Goal: Task Accomplishment & Management: Manage account settings

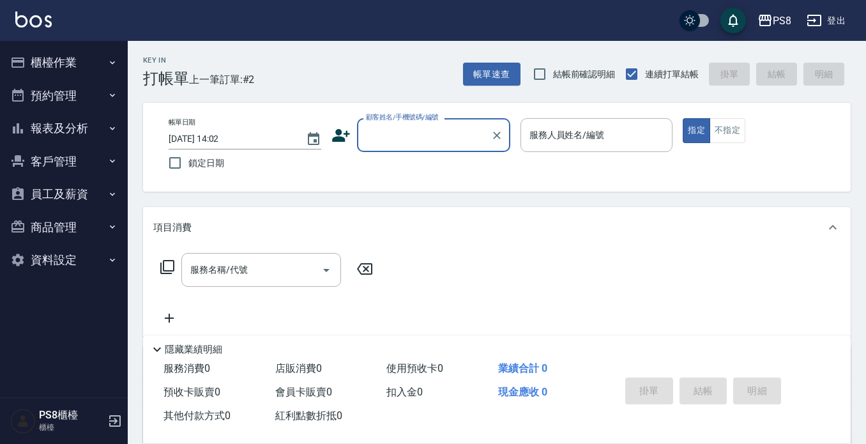
click at [61, 152] on button "客戶管理" at bounding box center [64, 161] width 118 height 33
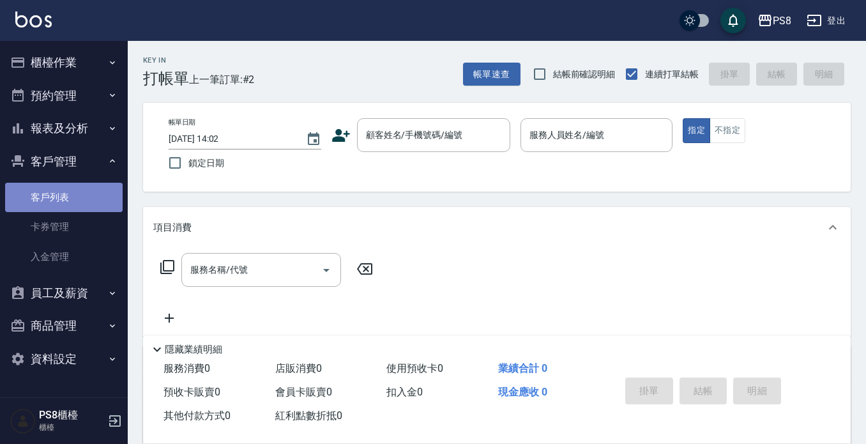
click at [73, 188] on link "客戶列表" at bounding box center [64, 197] width 118 height 29
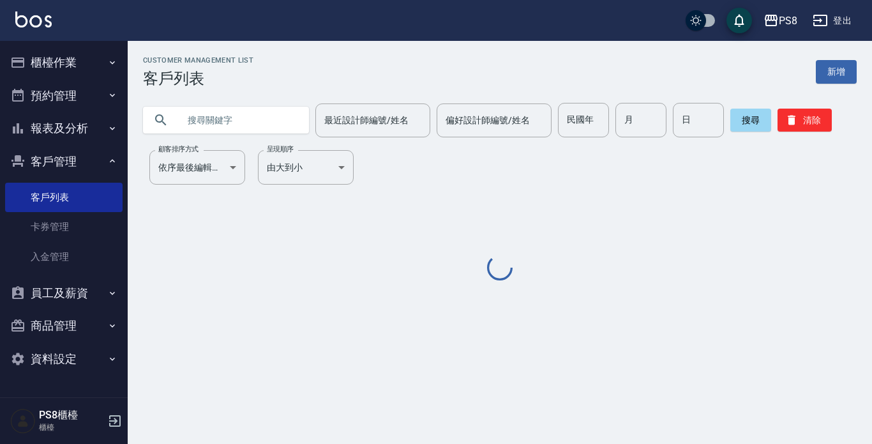
click at [257, 122] on input "text" at bounding box center [239, 120] width 120 height 34
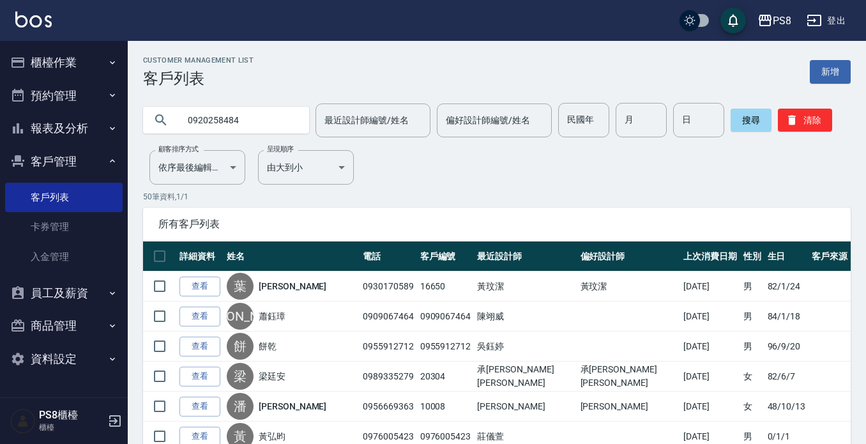
type input "0920258484"
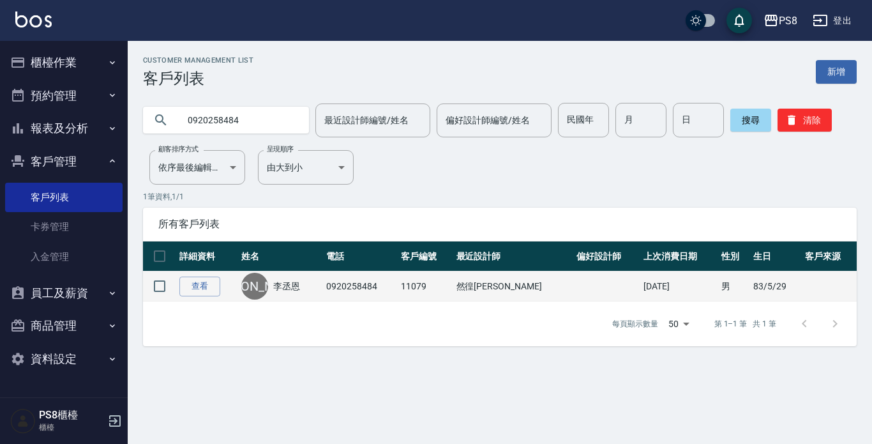
click at [292, 285] on link "李丞恩" at bounding box center [286, 286] width 27 height 13
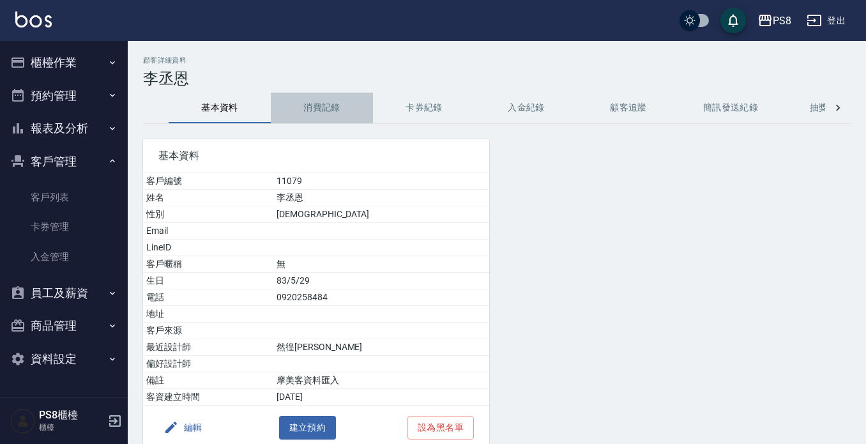
click at [307, 109] on button "消費記錄" at bounding box center [322, 108] width 102 height 31
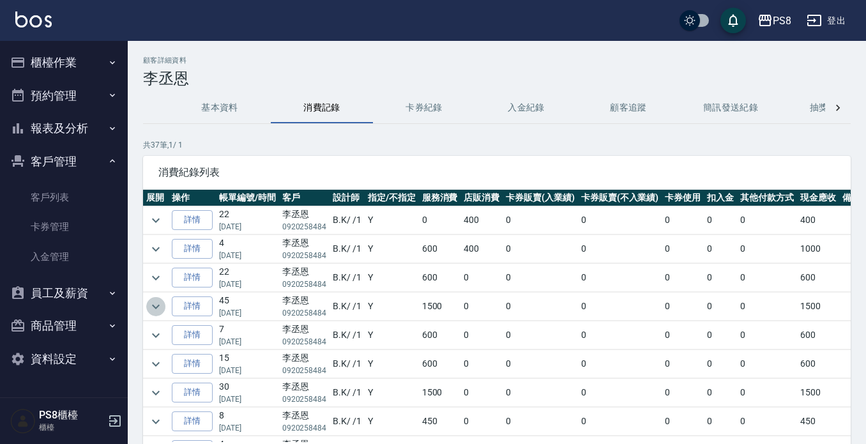
click at [155, 307] on icon "expand row" at bounding box center [156, 306] width 8 height 4
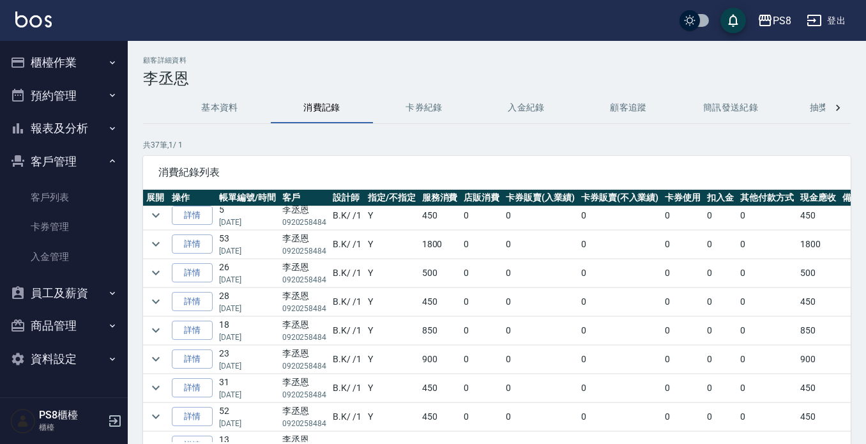
click at [144, 240] on td at bounding box center [156, 244] width 26 height 28
click at [165, 243] on button "expand row" at bounding box center [155, 243] width 19 height 19
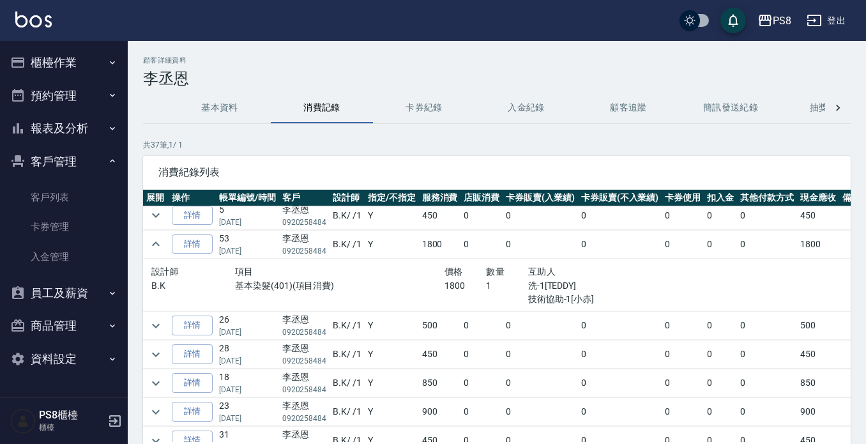
scroll to position [944, 0]
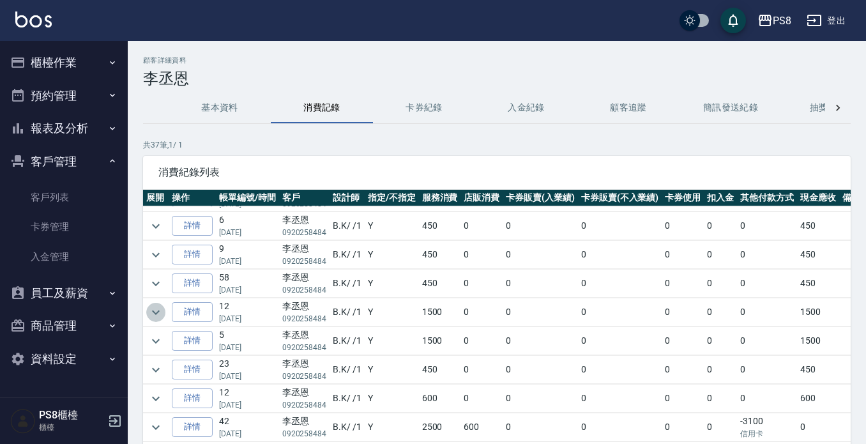
click at [158, 305] on icon "expand row" at bounding box center [155, 312] width 15 height 15
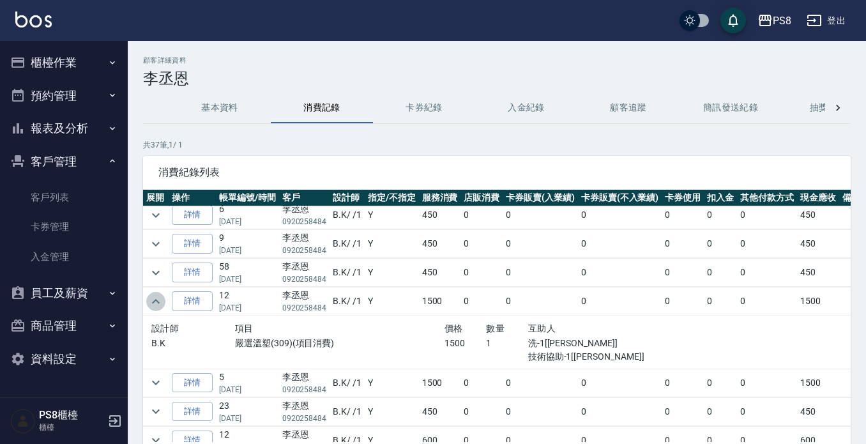
click at [153, 296] on icon "expand row" at bounding box center [155, 301] width 15 height 15
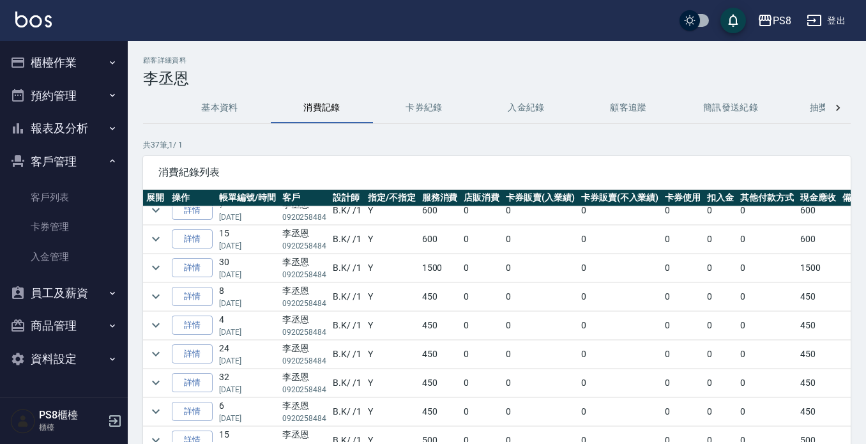
scroll to position [0, 0]
